Goal: Task Accomplishment & Management: Manage account settings

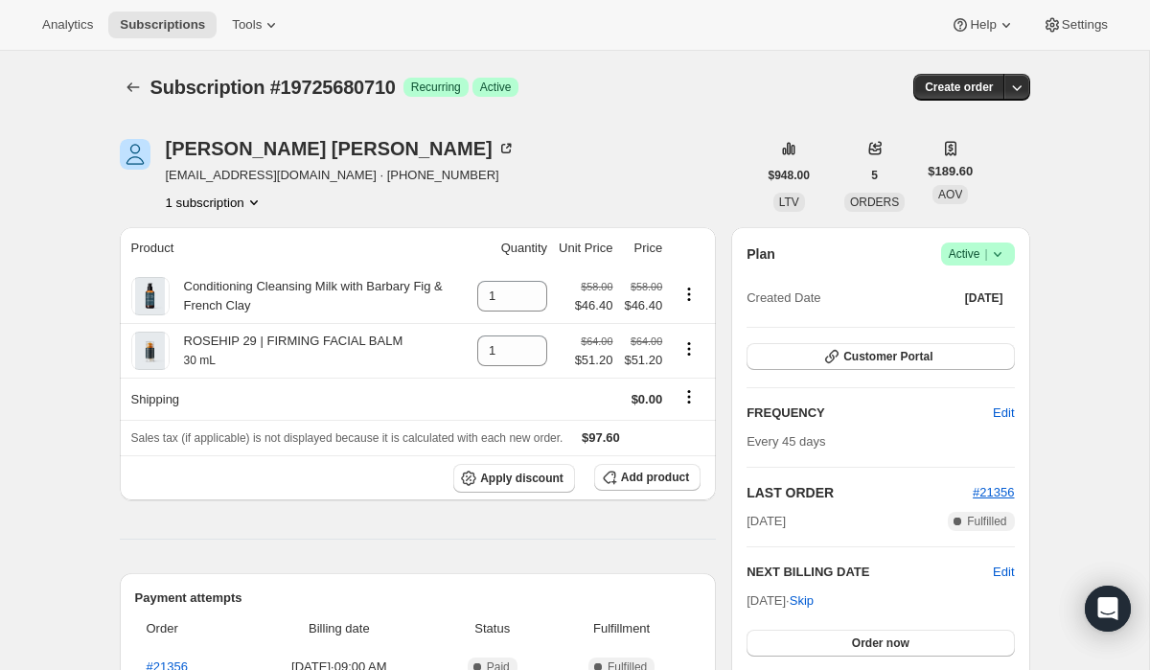
click at [1001, 253] on icon at bounding box center [997, 253] width 19 height 19
click at [969, 287] on span "Pause subscription" at bounding box center [970, 292] width 105 height 14
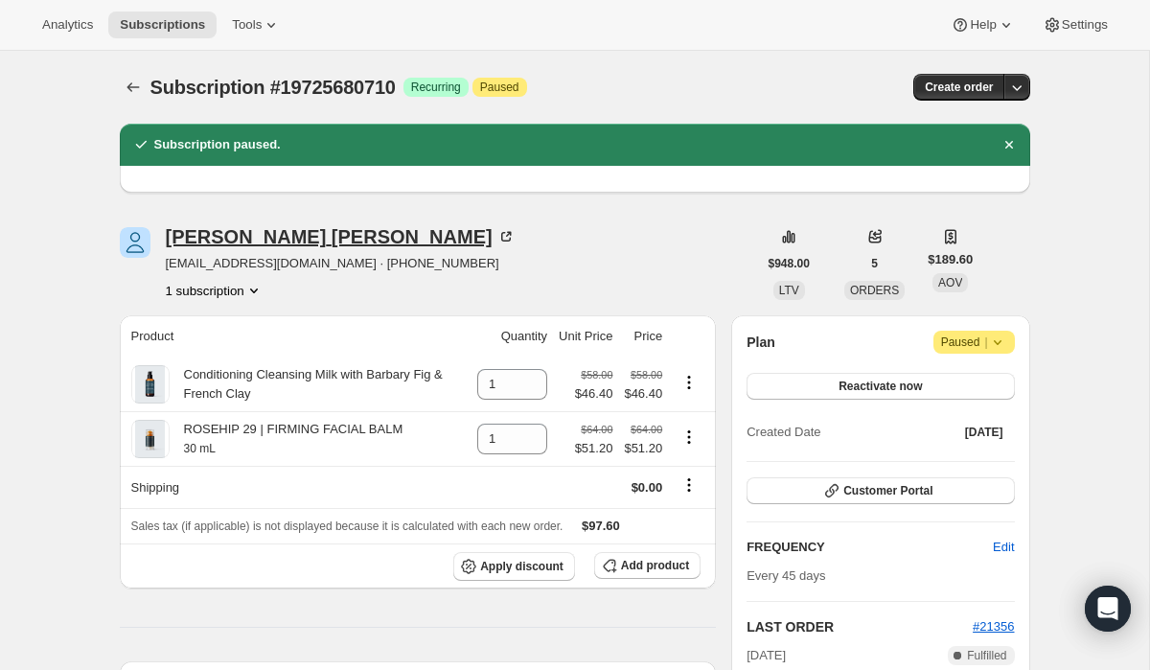
click at [249, 236] on div "[PERSON_NAME]" at bounding box center [341, 236] width 350 height 19
